Goal: Task Accomplishment & Management: Use online tool/utility

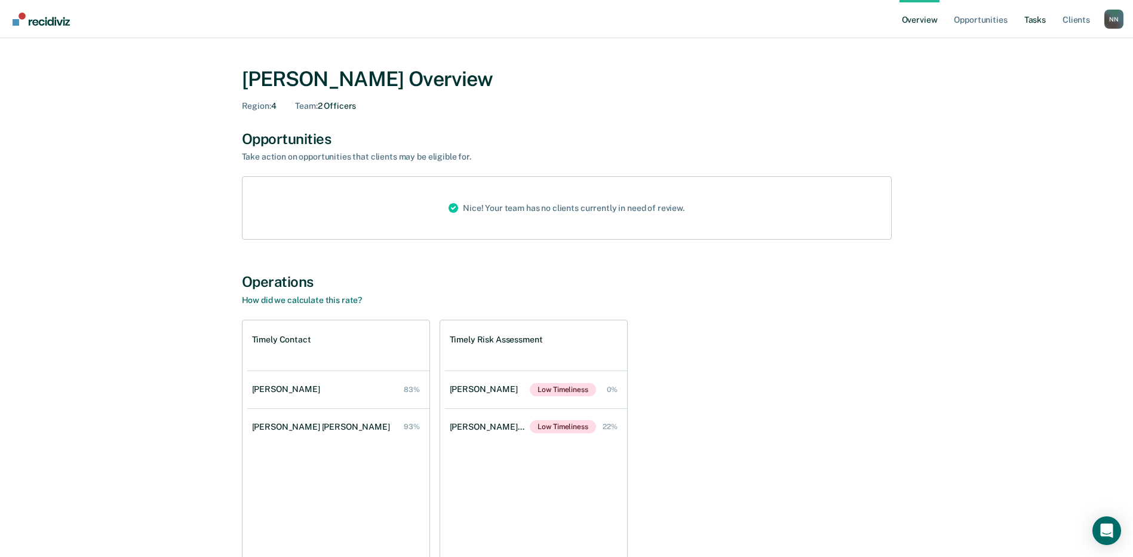
click at [1034, 21] on link "Tasks" at bounding box center [1035, 19] width 26 height 38
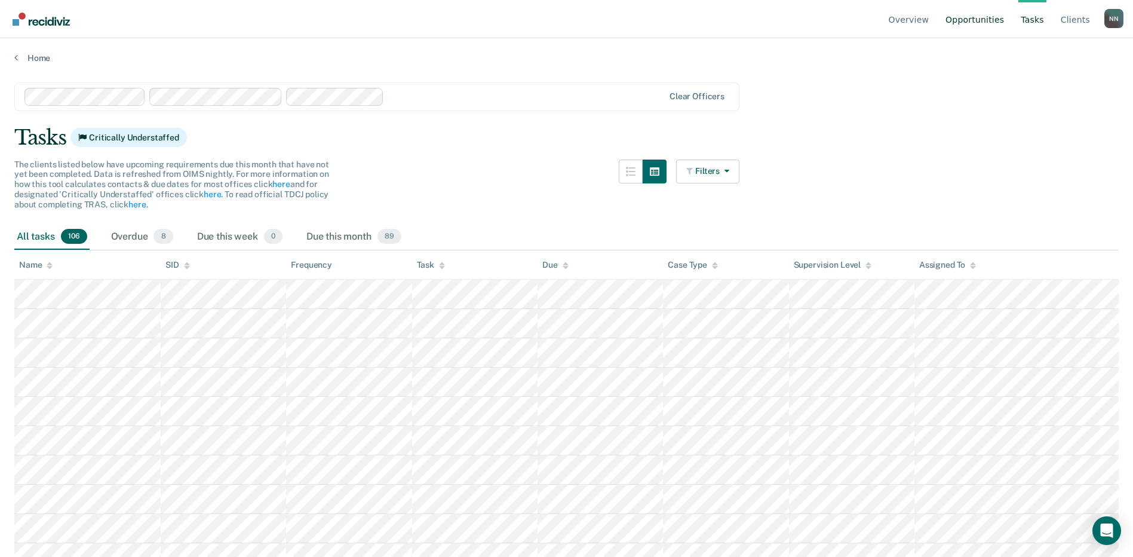
click at [985, 17] on link "Opportunities" at bounding box center [974, 19] width 63 height 38
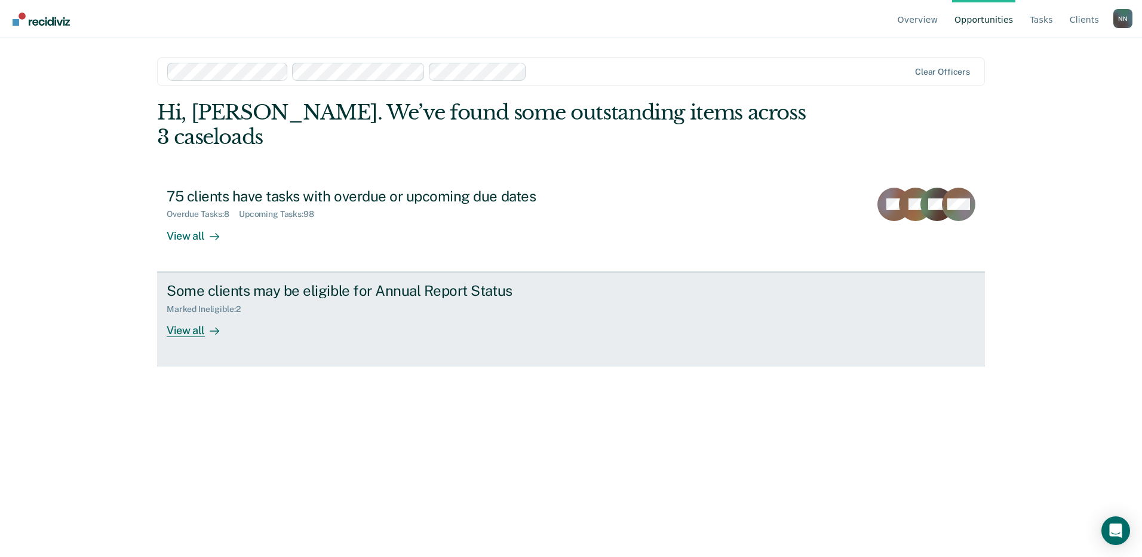
click at [200, 314] on div "View all" at bounding box center [200, 325] width 67 height 23
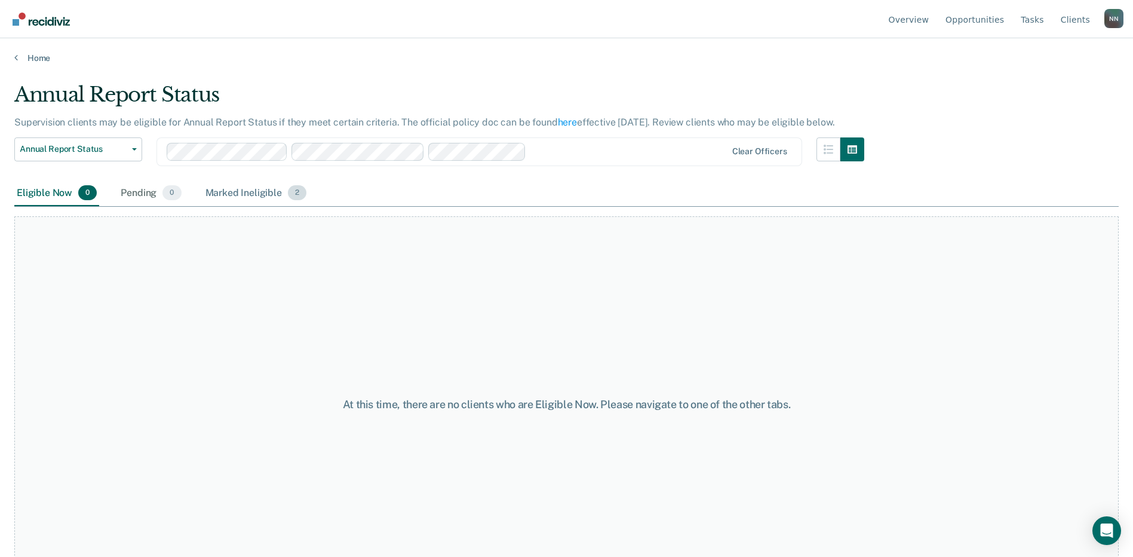
click at [245, 192] on div "Marked Ineligible 2" at bounding box center [256, 193] width 106 height 26
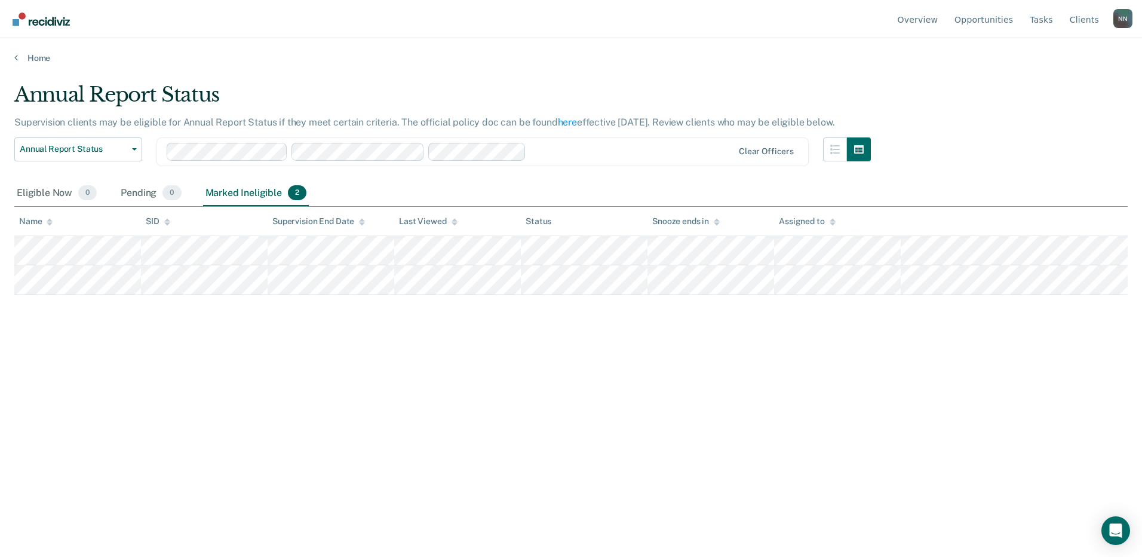
click at [716, 223] on icon at bounding box center [717, 223] width 6 height 3
click at [737, 213] on th "Snooze ends in" at bounding box center [711, 221] width 127 height 29
click at [128, 149] on span "button" at bounding box center [132, 149] width 10 height 2
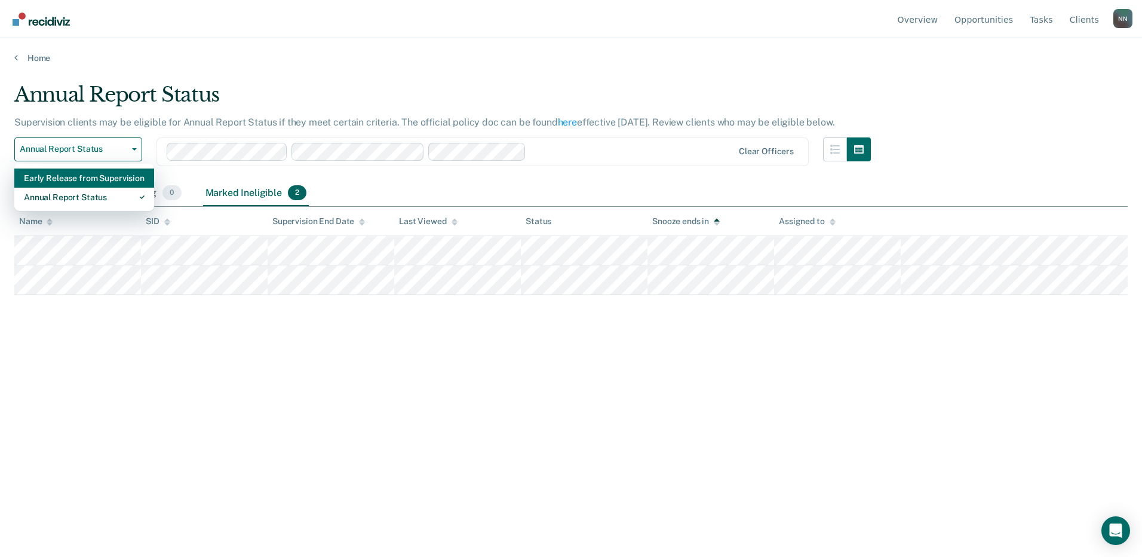
click at [81, 179] on div "Early Release from Supervision" at bounding box center [84, 177] width 121 height 19
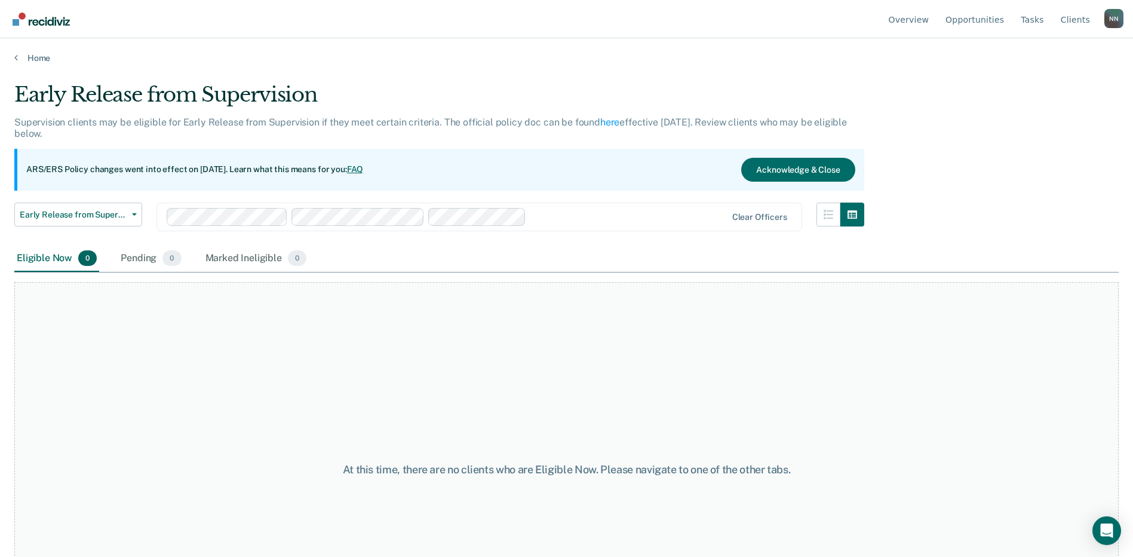
click at [30, 261] on div "Eligible Now 0" at bounding box center [56, 259] width 85 height 26
click at [99, 218] on span "Early Release from Supervision" at bounding box center [74, 215] width 108 height 10
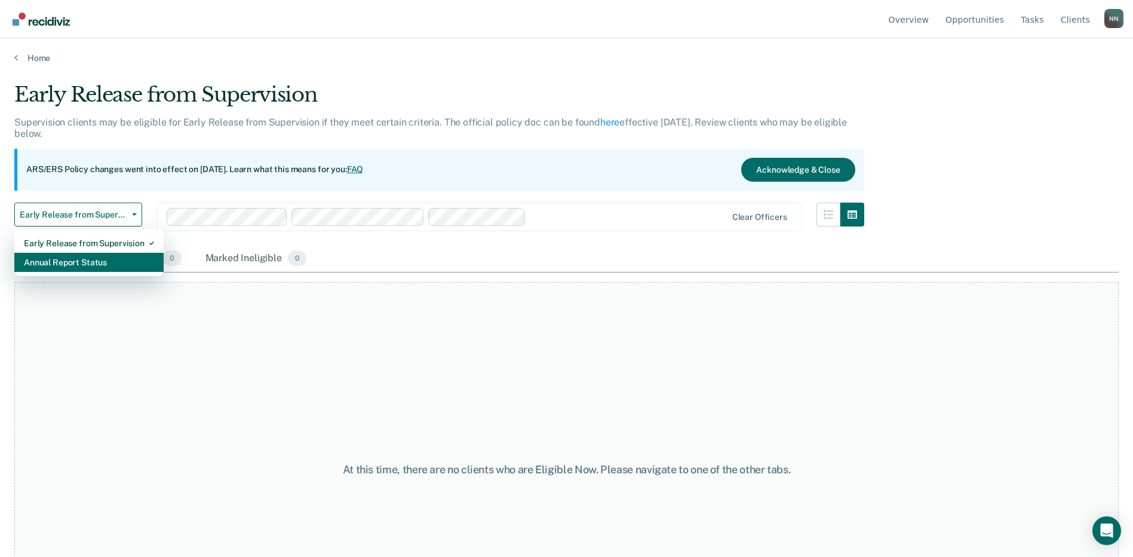
click at [78, 265] on div "Annual Report Status" at bounding box center [89, 262] width 130 height 19
